Goal: Check status: Check status

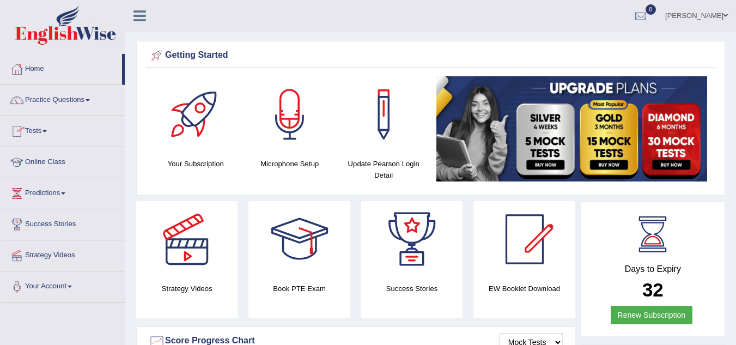
click at [46, 131] on link "Tests" at bounding box center [63, 129] width 124 height 27
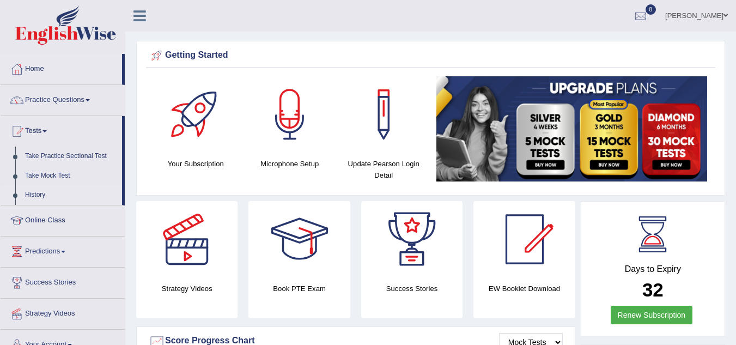
click at [39, 193] on link "History" at bounding box center [71, 195] width 102 height 20
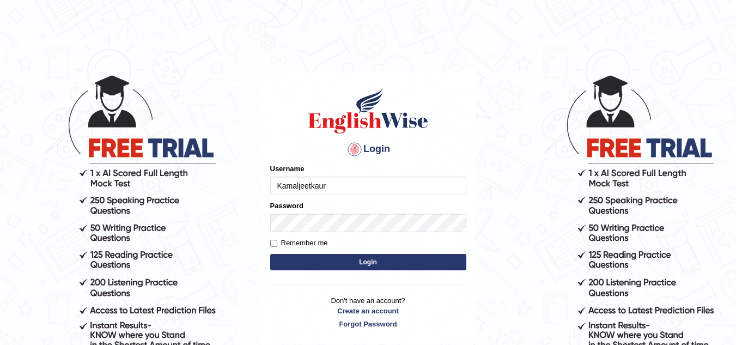
click at [345, 263] on button "Login" at bounding box center [368, 262] width 196 height 16
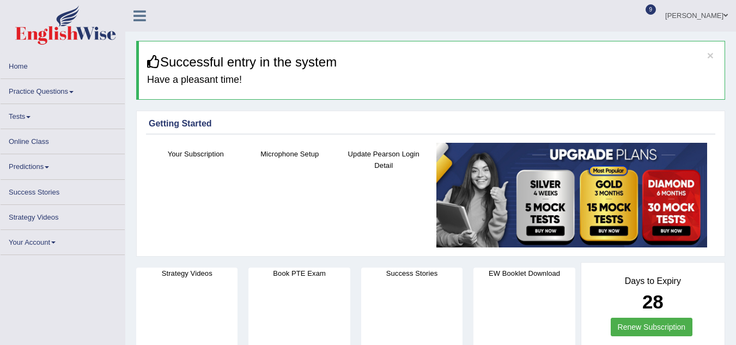
click at [29, 116] on span at bounding box center [28, 117] width 4 height 2
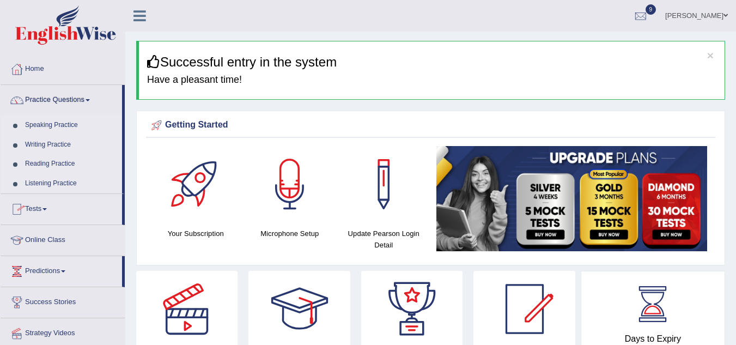
click at [56, 205] on link "Tests" at bounding box center [61, 207] width 121 height 27
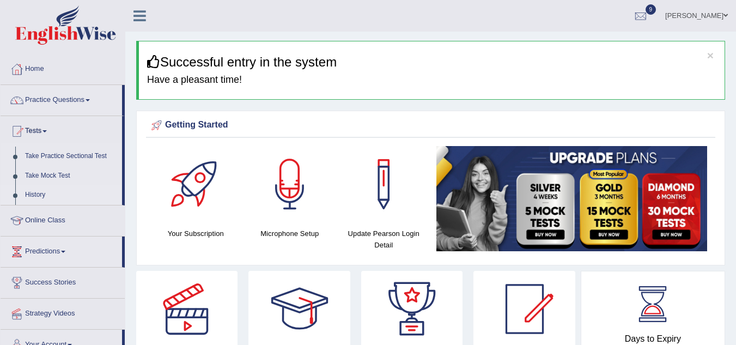
click at [33, 197] on link "History" at bounding box center [71, 195] width 102 height 20
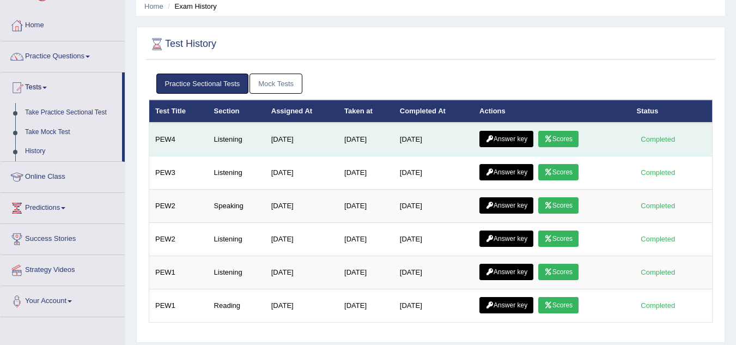
scroll to position [65, 0]
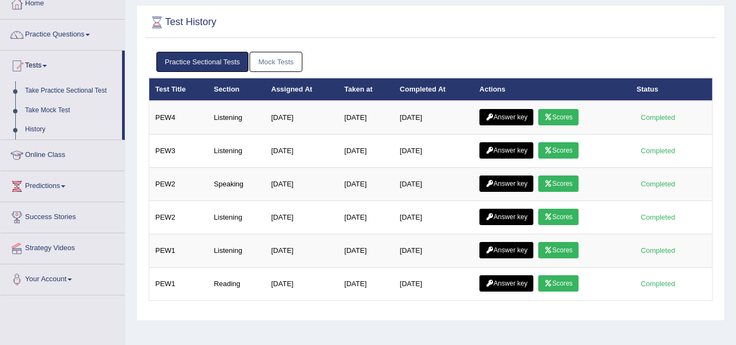
click at [274, 62] on link "Mock Tests" at bounding box center [275, 62] width 53 height 20
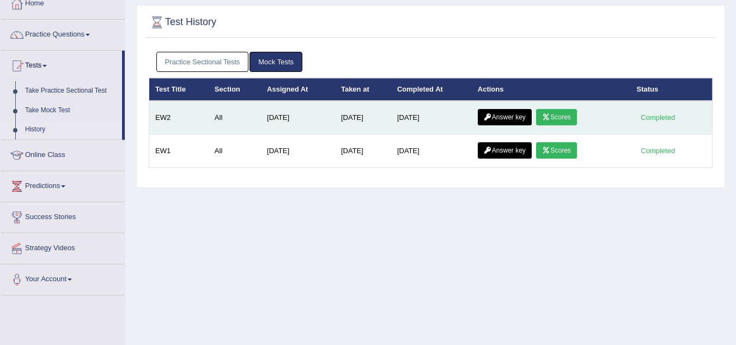
click at [558, 118] on link "Scores" at bounding box center [556, 117] width 40 height 16
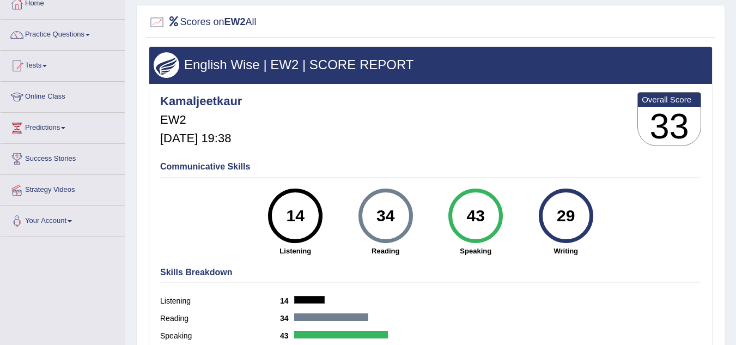
scroll to position [87, 0]
